Goal: Find specific page/section: Find specific page/section

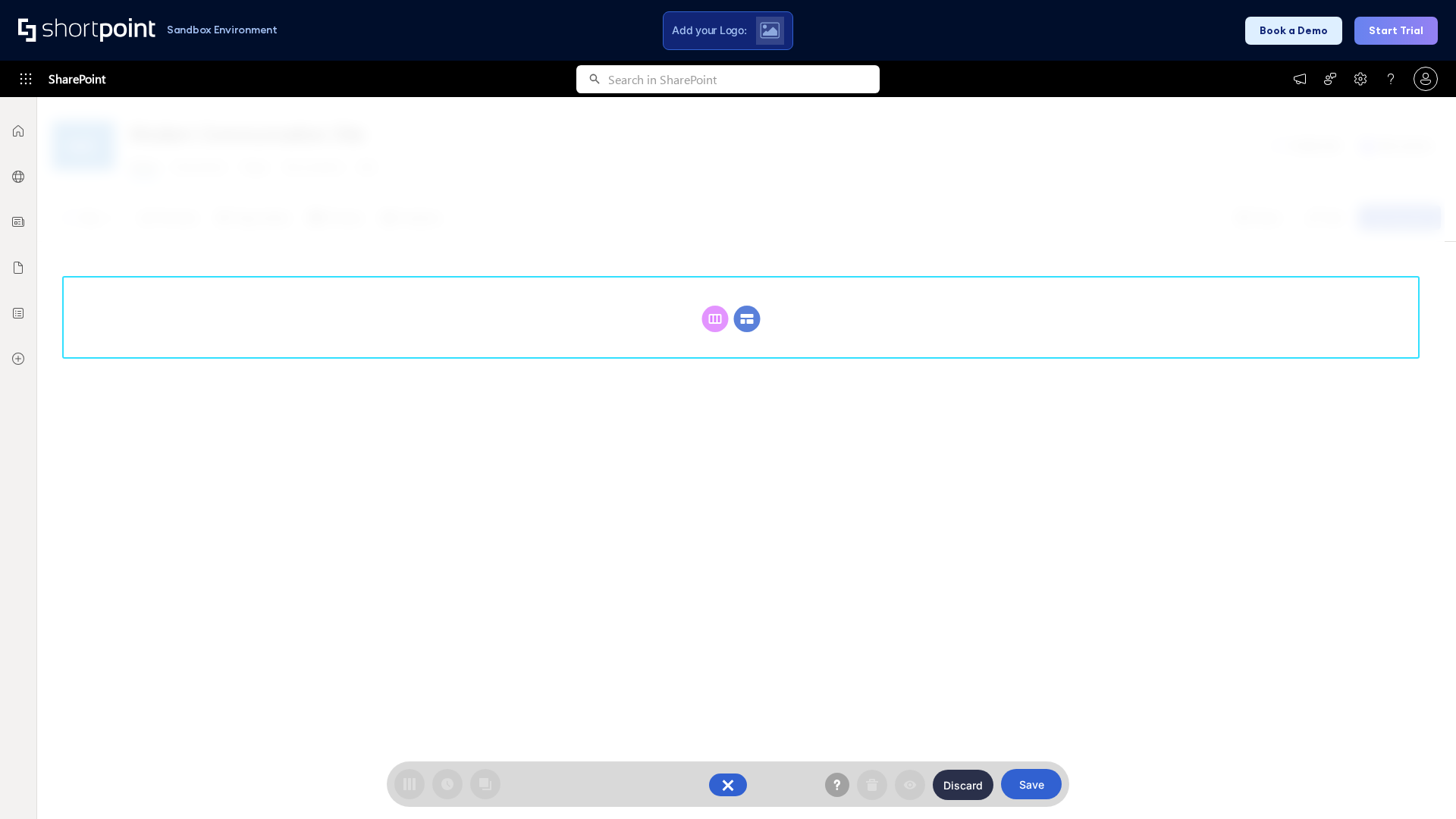
click at [747, 319] on circle at bounding box center [747, 319] width 26 height 26
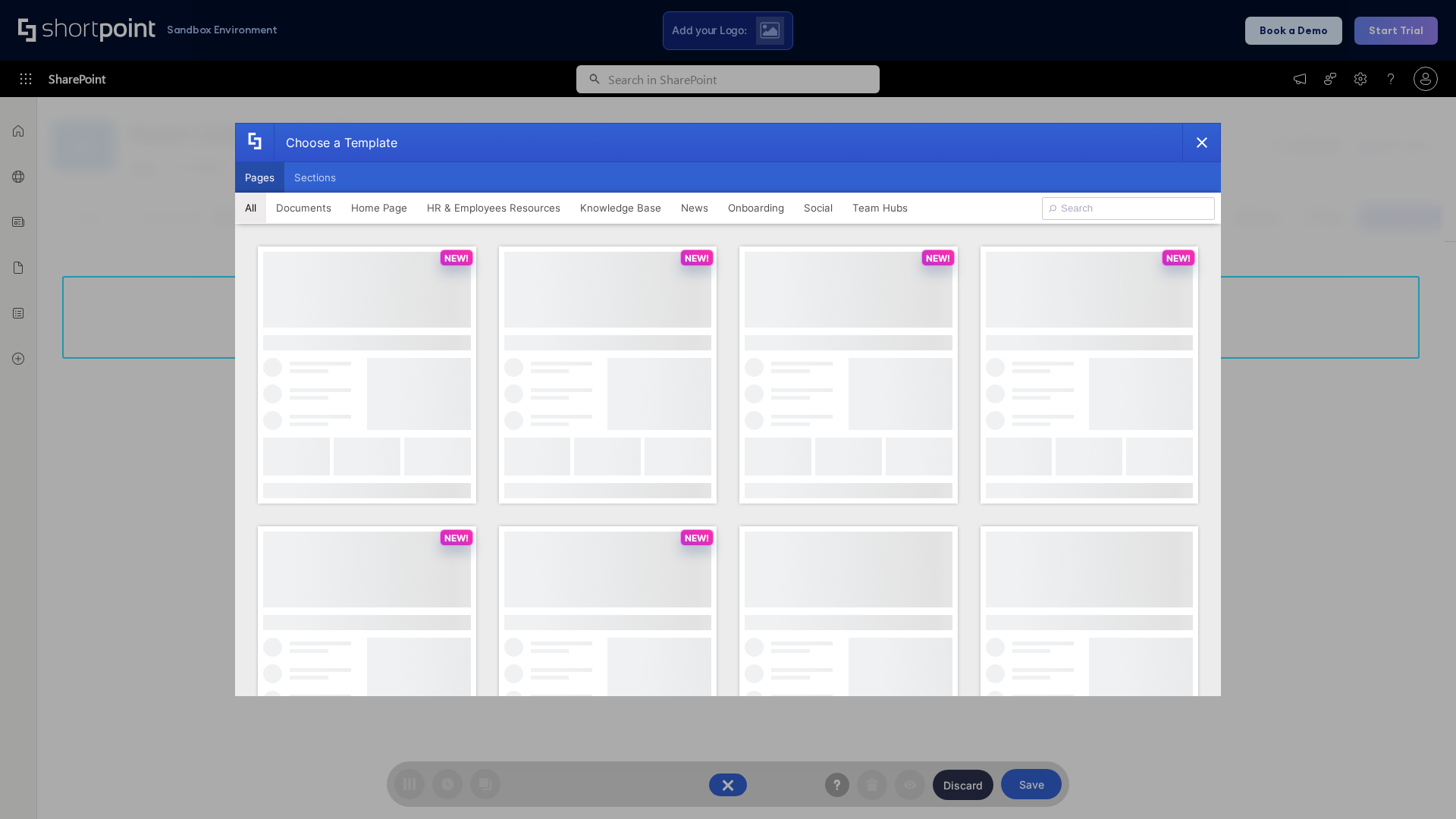
click at [259, 178] on button "Pages" at bounding box center [260, 178] width 49 height 30
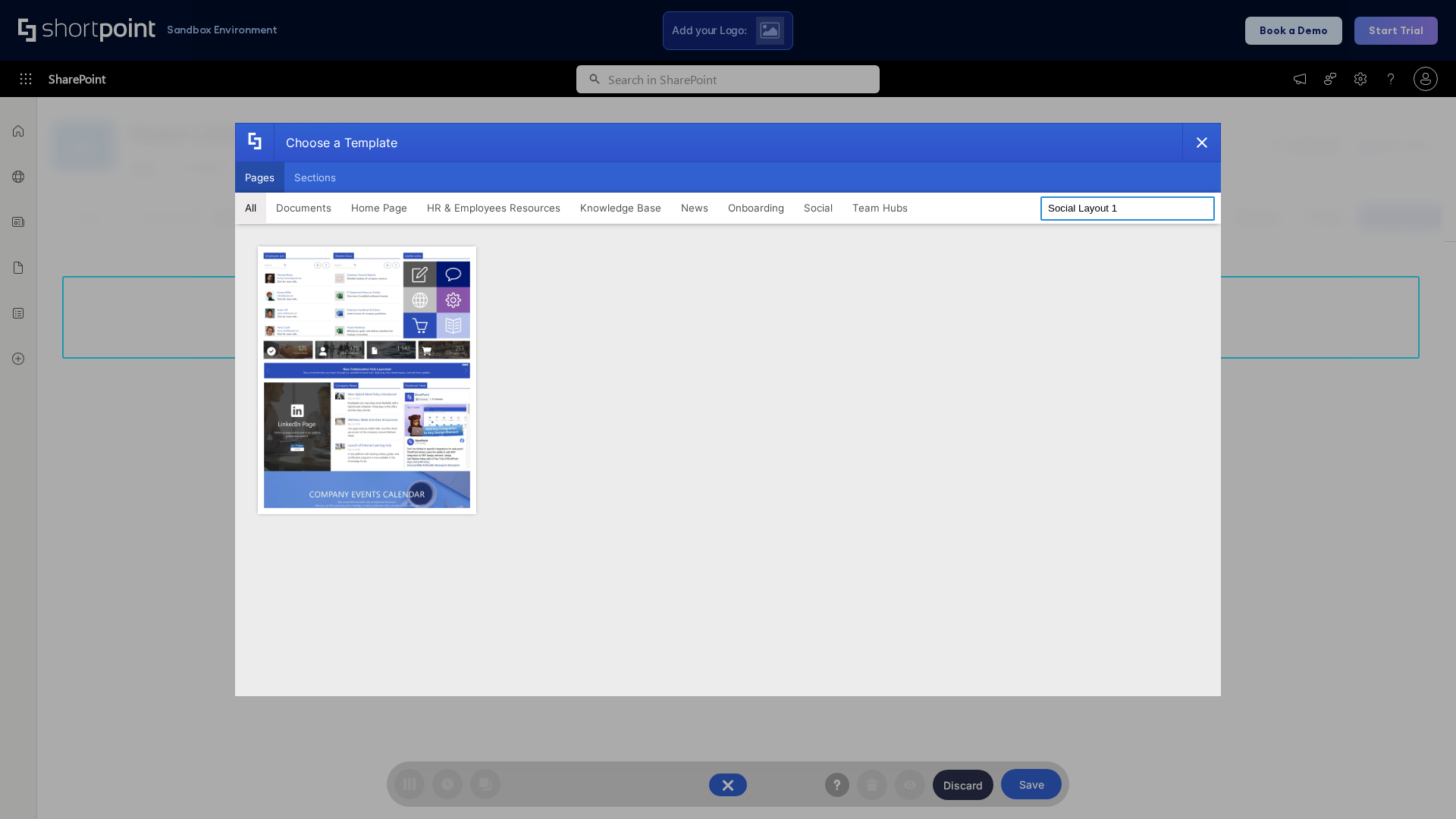
type input "Social Layout 1"
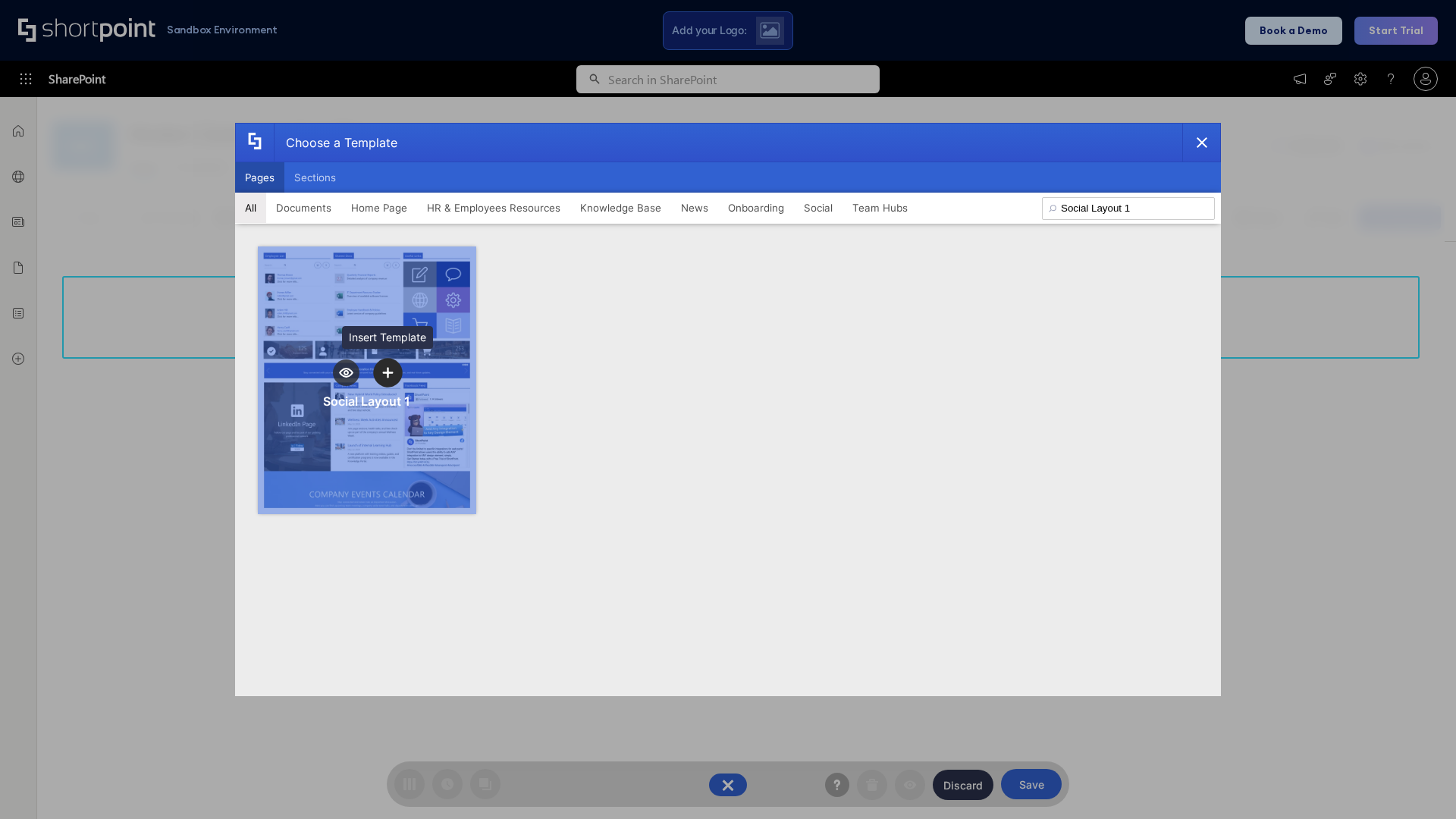
click at [388, 373] on icon "template selector" at bounding box center [387, 372] width 10 height 10
